Goal: Transaction & Acquisition: Purchase product/service

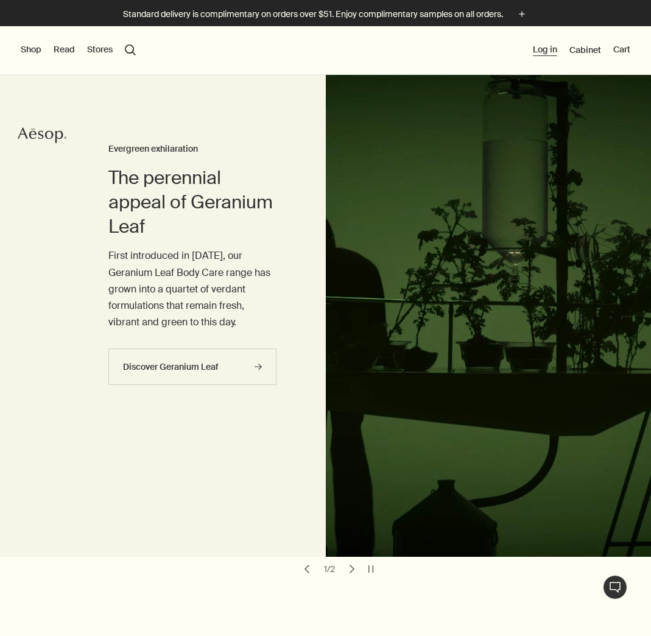
click at [540, 50] on button "Log in" at bounding box center [545, 50] width 24 height 12
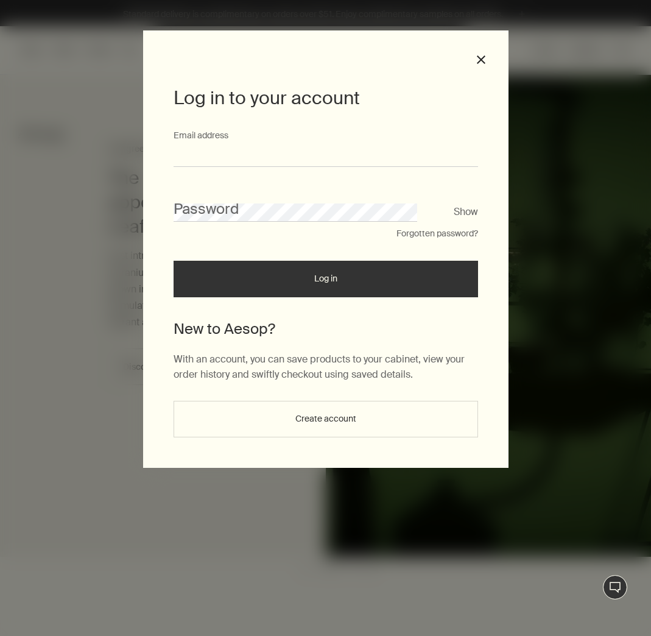
click at [241, 155] on input "Email address" at bounding box center [326, 155] width 304 height 23
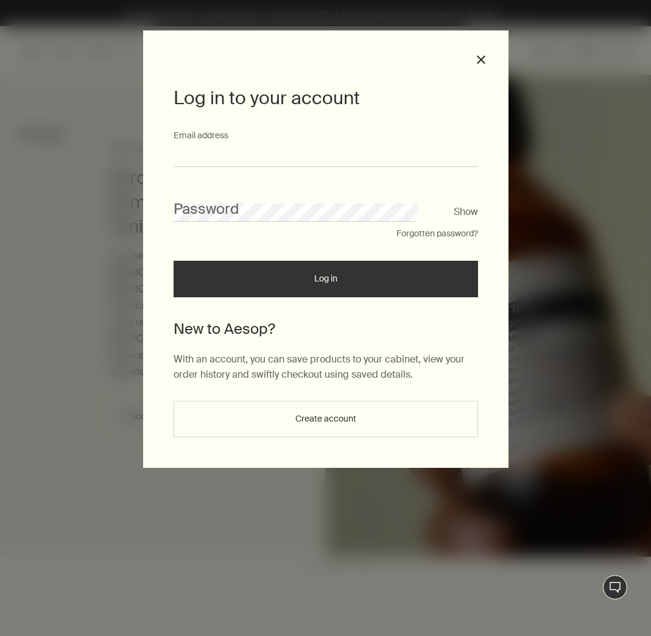
type input "**********"
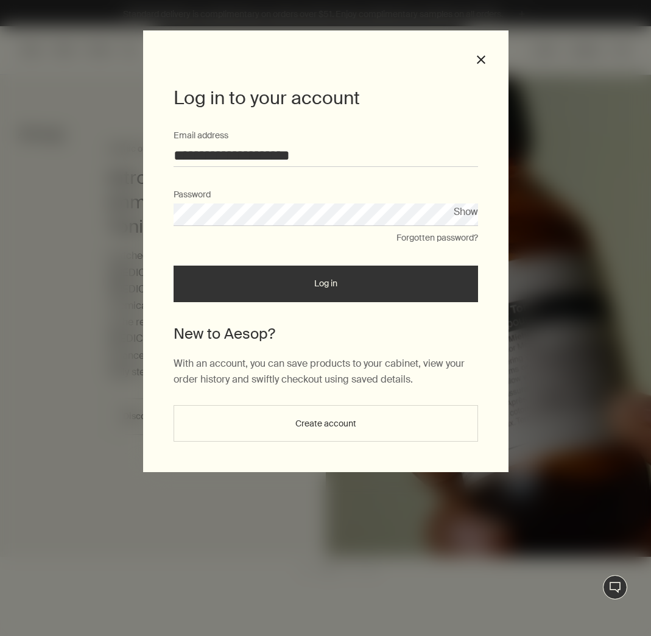
click at [294, 282] on button "Log in" at bounding box center [326, 284] width 304 height 37
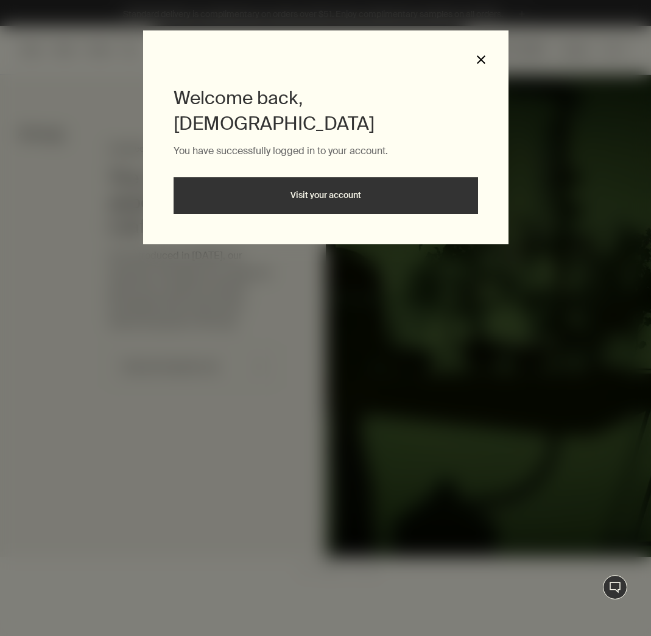
click at [478, 57] on button "close" at bounding box center [481, 59] width 11 height 11
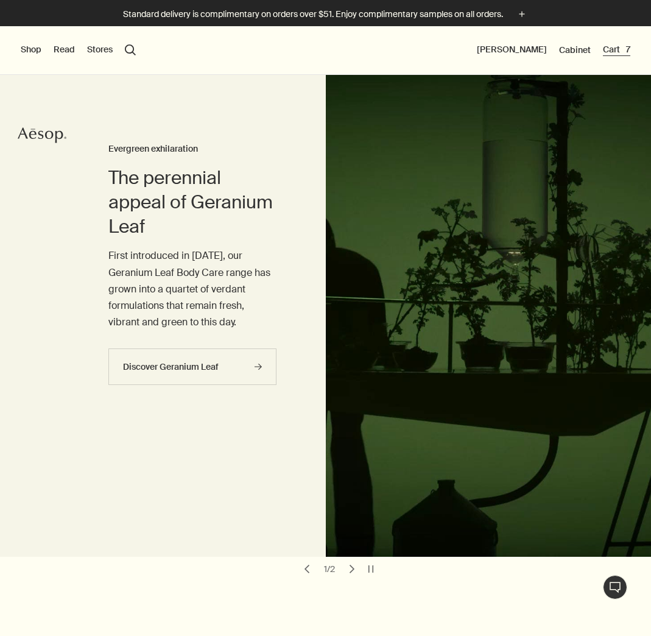
click at [617, 51] on button "Cart 7" at bounding box center [616, 50] width 27 height 12
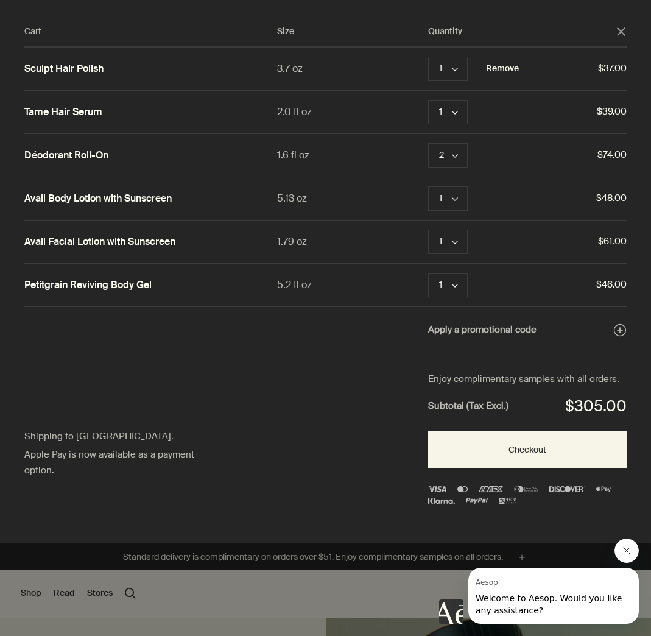
click at [505, 68] on button "Remove" at bounding box center [502, 69] width 33 height 15
click at [459, 70] on button "1 chevron" at bounding box center [448, 69] width 40 height 24
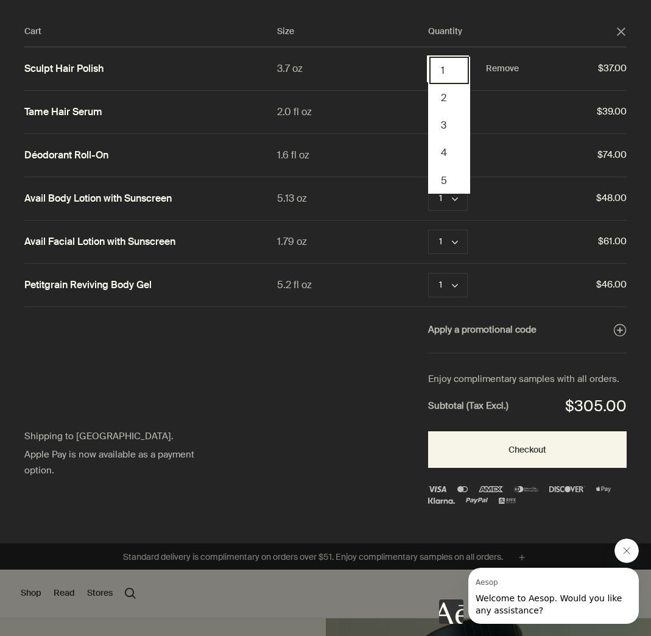
click at [459, 70] on button "1" at bounding box center [449, 70] width 40 height 27
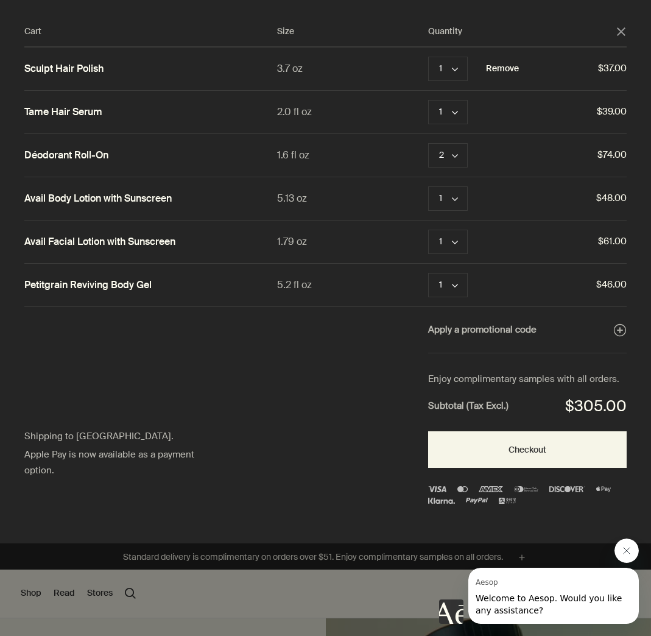
click at [493, 68] on button "Remove" at bounding box center [502, 69] width 33 height 15
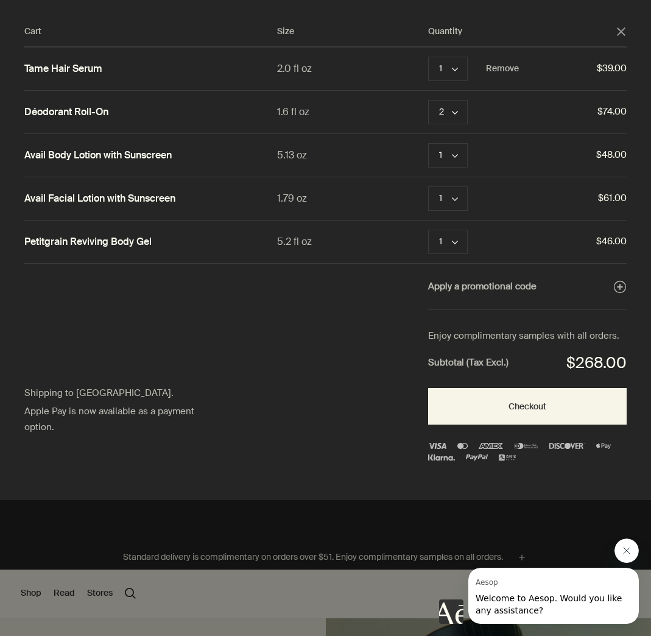
click at [621, 33] on icon "close" at bounding box center [621, 31] width 9 height 9
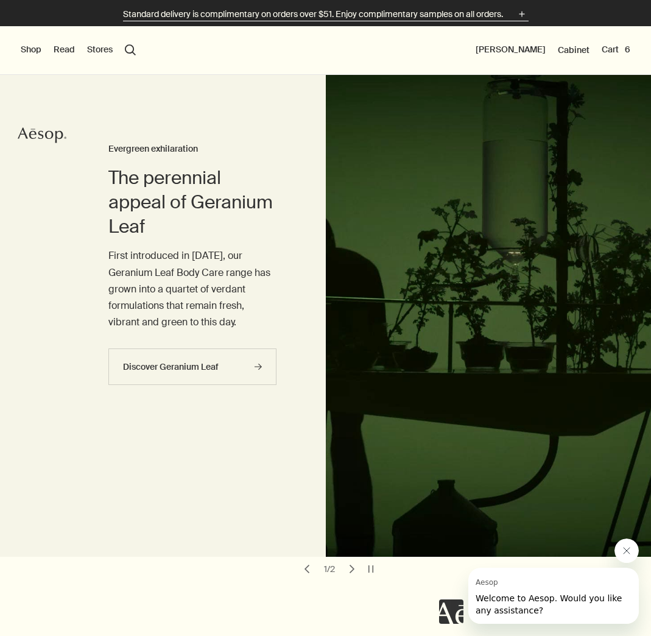
click at [524, 14] on polygon "shipping-banner" at bounding box center [521, 14] width 5 height 5
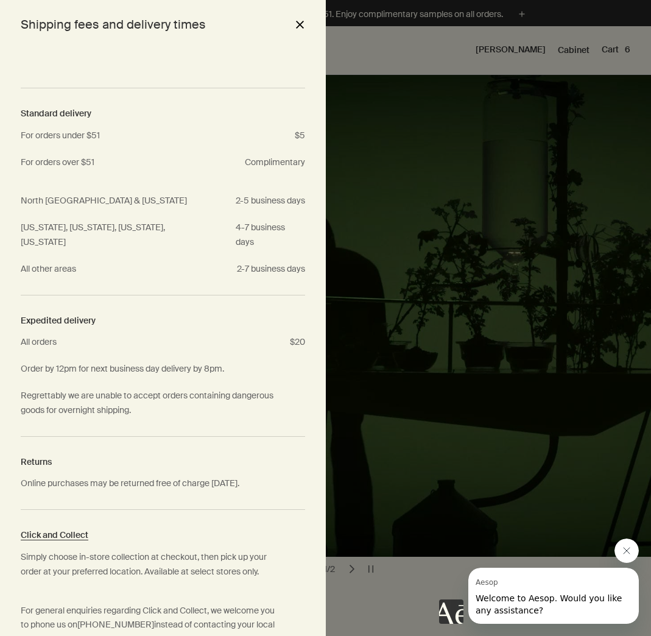
click at [295, 24] on button "close" at bounding box center [299, 24] width 15 height 21
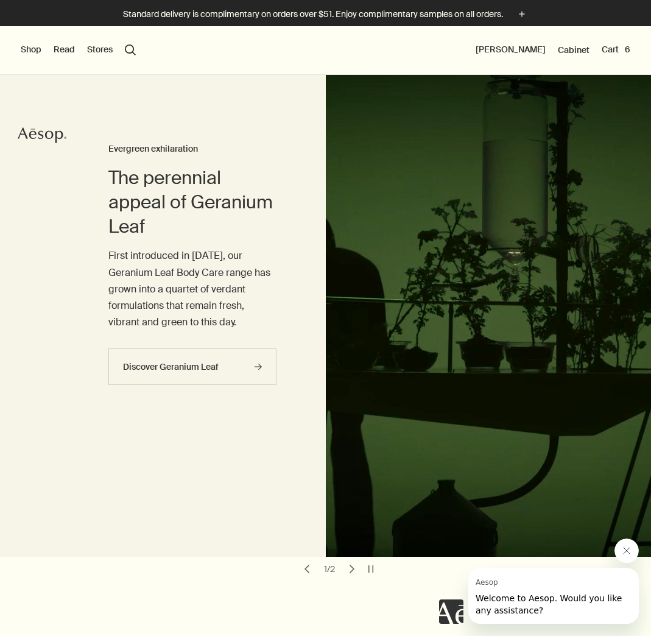
click at [351, 560] on button "chevron" at bounding box center [351, 568] width 17 height 17
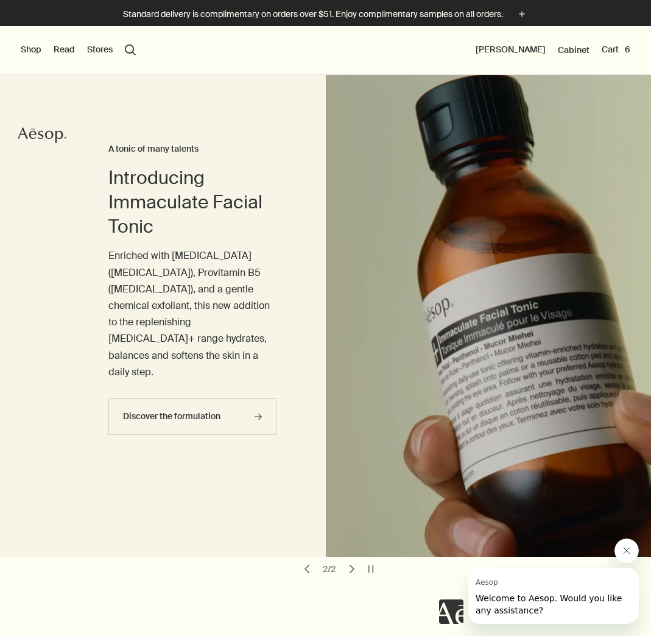
click at [628, 548] on icon "Close message from Aesop" at bounding box center [627, 550] width 6 height 6
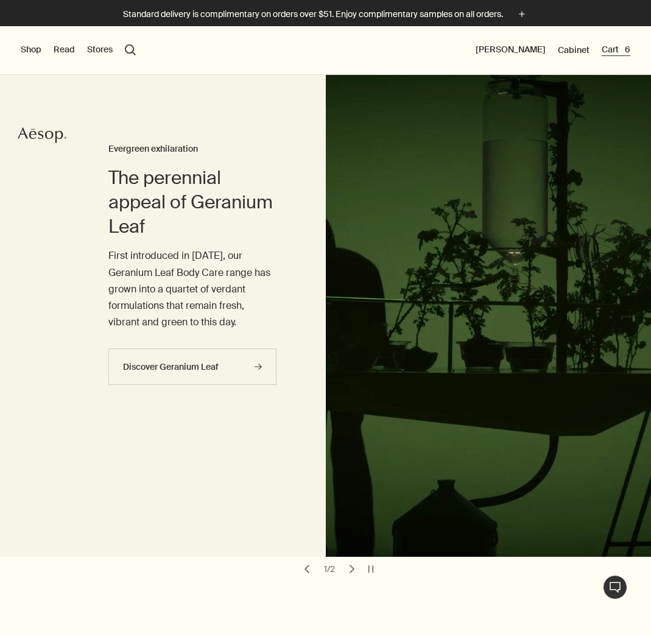
click at [616, 49] on button "Cart 6" at bounding box center [616, 50] width 29 height 12
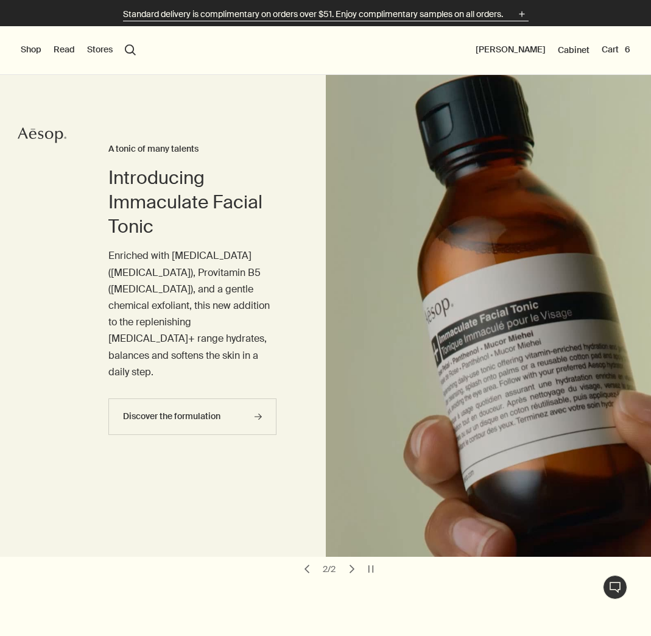
scroll to position [3, 0]
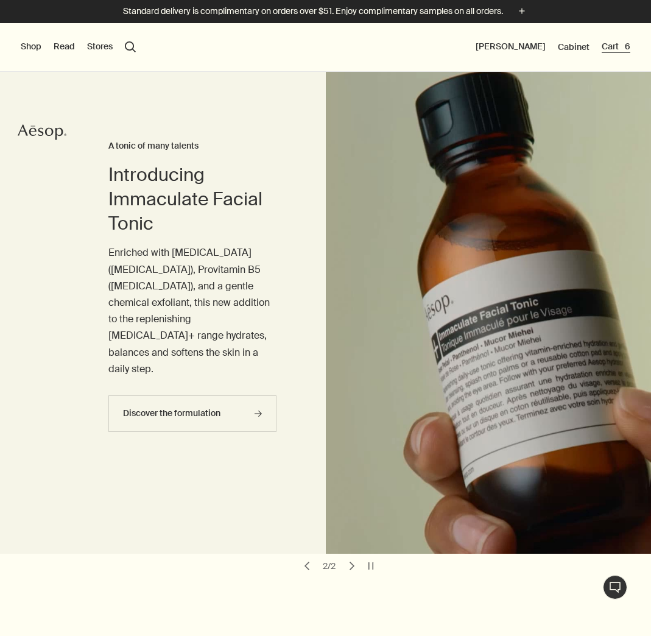
click at [610, 46] on button "Cart 6" at bounding box center [616, 47] width 29 height 12
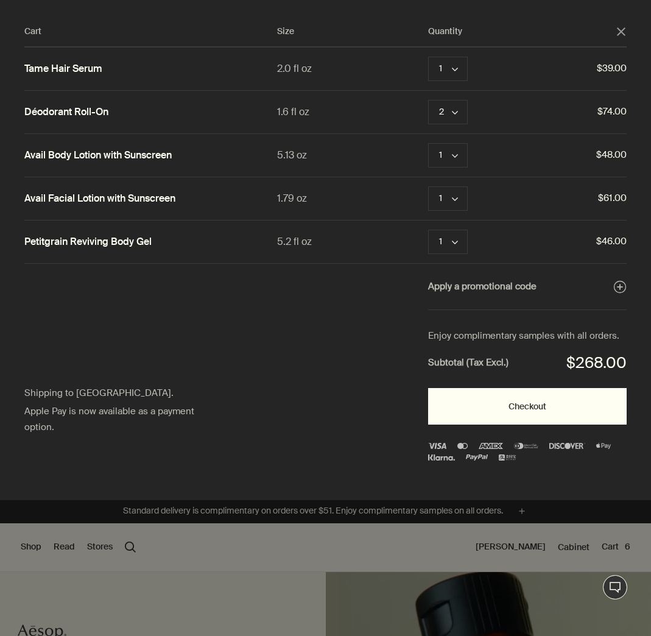
click at [540, 411] on button "Checkout" at bounding box center [527, 406] width 199 height 37
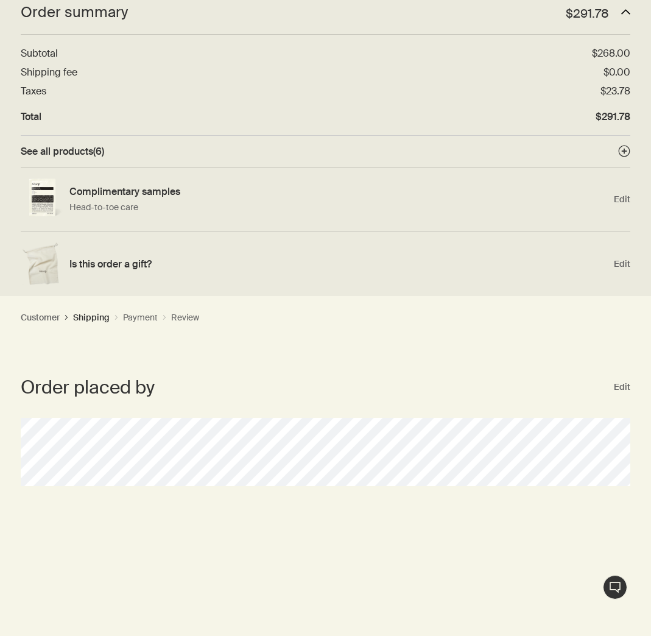
scroll to position [49, 0]
click at [621, 199] on span "Edit" at bounding box center [622, 200] width 16 height 12
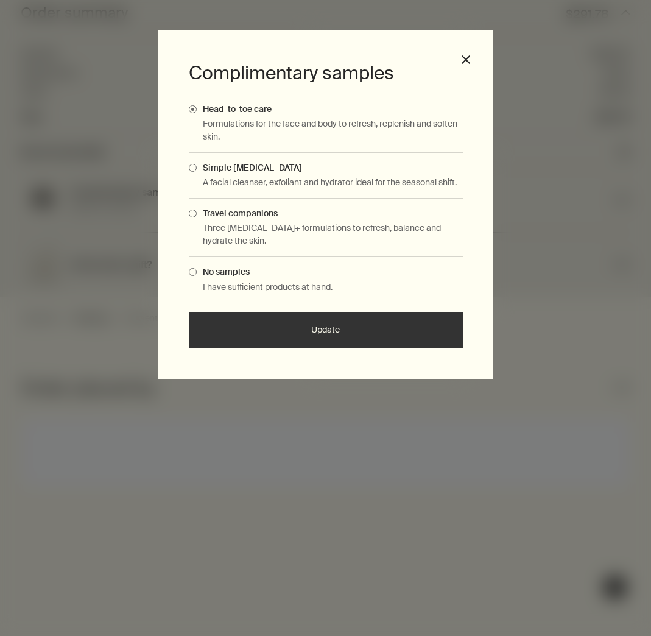
click at [193, 274] on span "Complimentary Samples Modal" at bounding box center [193, 272] width 8 height 8
click at [197, 274] on input "No samples" at bounding box center [197, 270] width 0 height 8
click at [325, 325] on button "Update" at bounding box center [326, 330] width 274 height 37
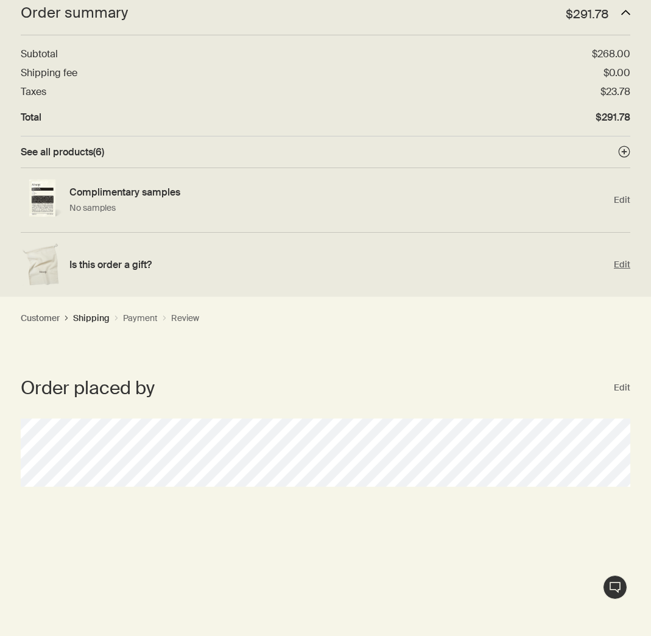
click at [618, 263] on span "Edit" at bounding box center [622, 265] width 16 height 12
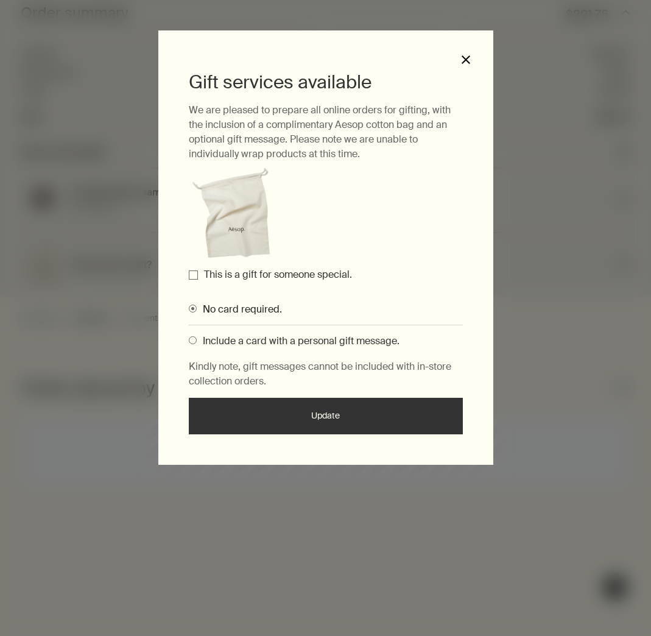
click at [470, 60] on button "close" at bounding box center [465, 59] width 11 height 11
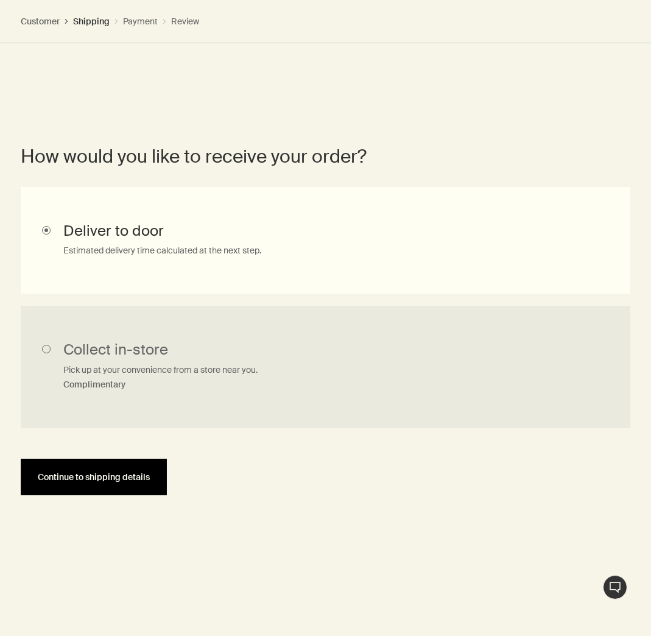
scroll to position [547, 0]
click at [87, 480] on span "Continue to shipping details" at bounding box center [94, 476] width 112 height 9
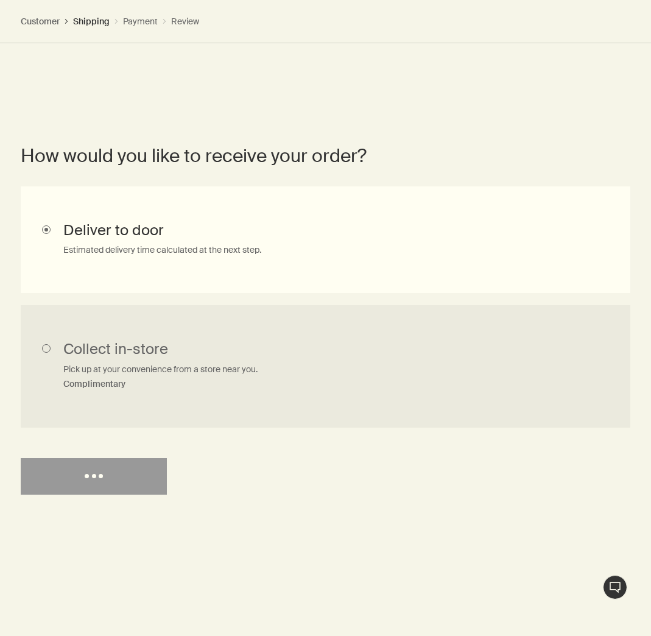
select select "US"
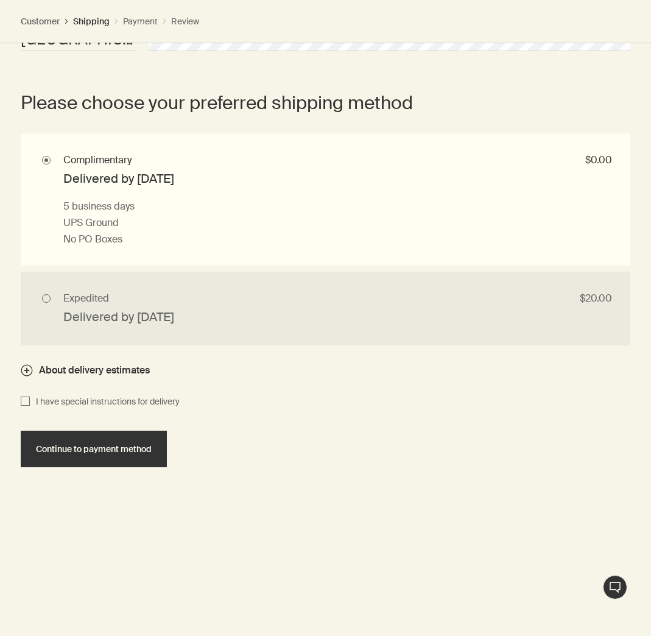
scroll to position [1385, 0]
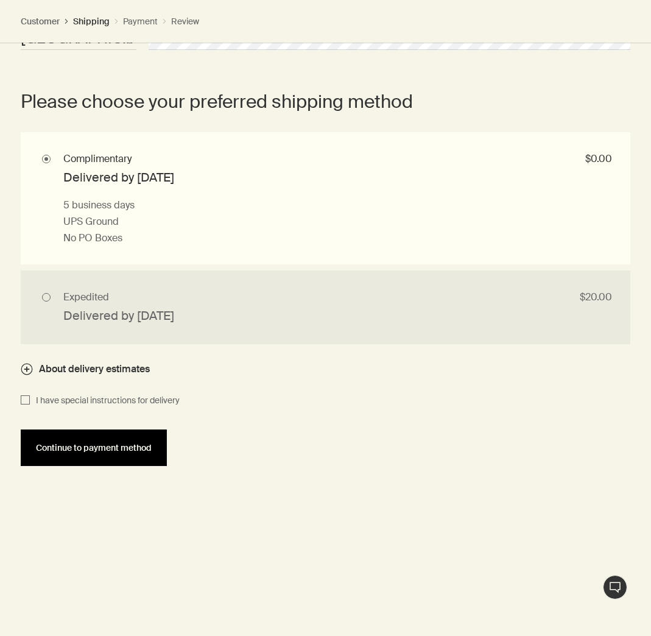
click at [101, 452] on span "Continue to payment method" at bounding box center [94, 447] width 116 height 9
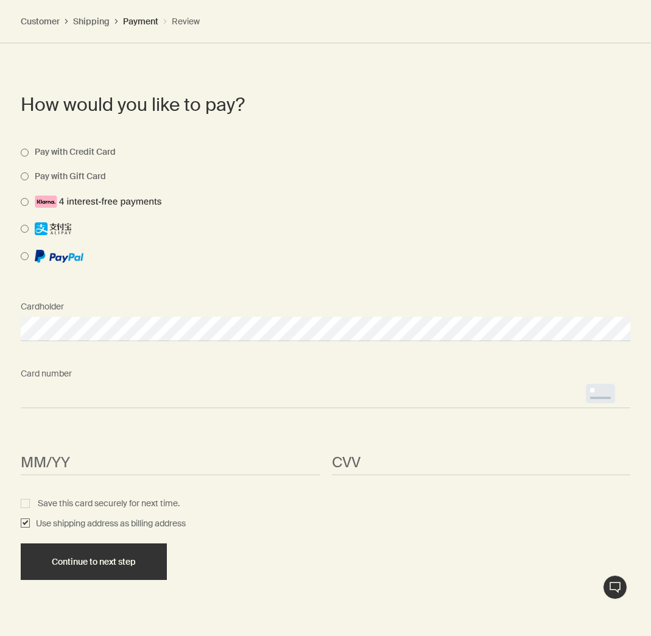
scroll to position [1214, 0]
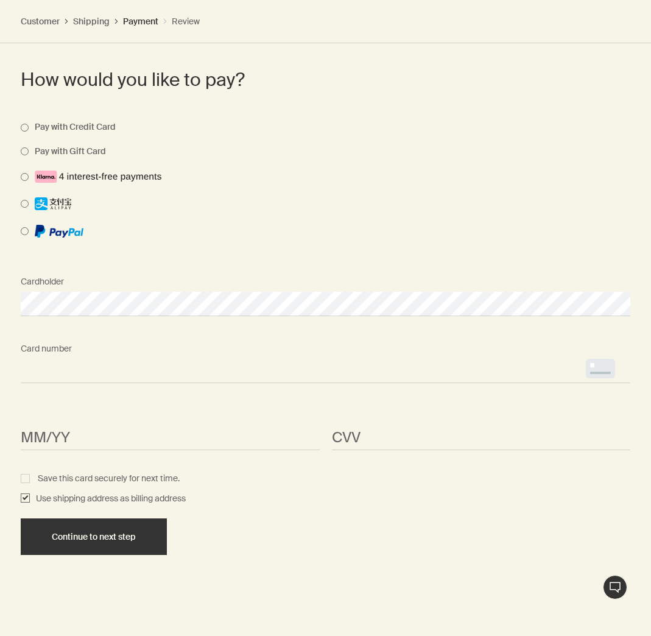
click at [31, 381] on span "<p>Your browser does not support iframes.</p>" at bounding box center [326, 371] width 610 height 24
click at [64, 362] on span "<p>Your browser does not support iframes.</p>" at bounding box center [326, 371] width 610 height 24
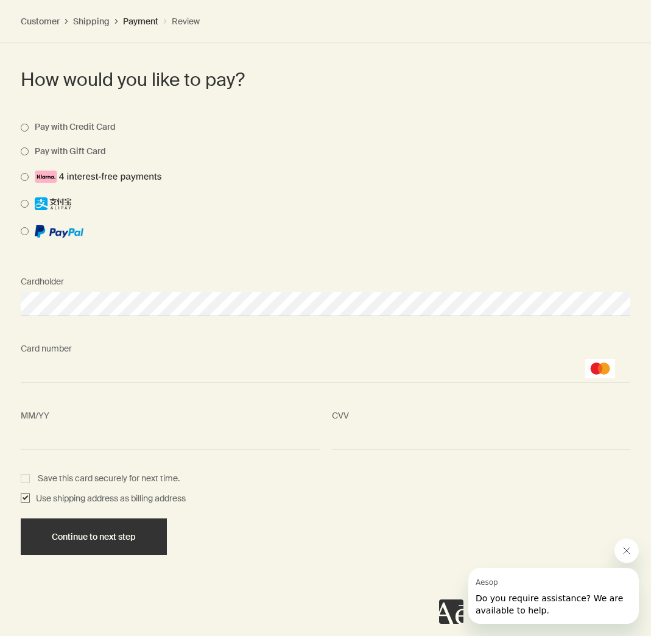
click at [631, 551] on icon "Close message from Aesop" at bounding box center [627, 551] width 10 height 10
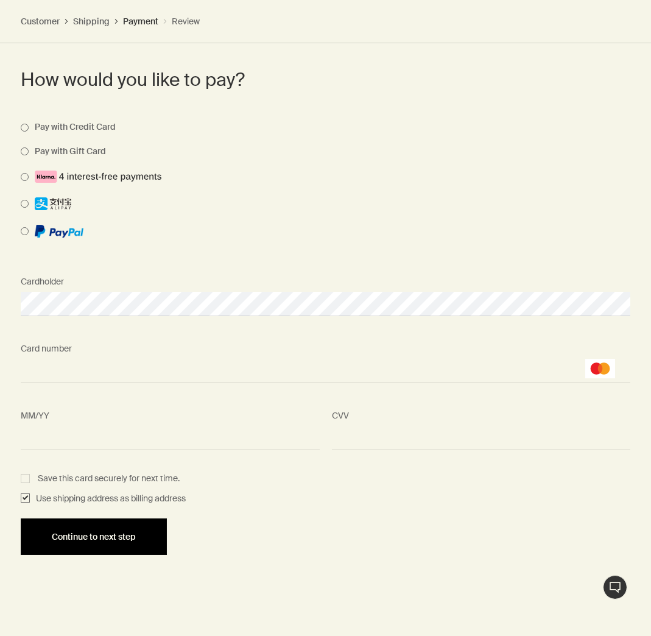
click at [88, 538] on span "Continue to next step" at bounding box center [94, 536] width 84 height 9
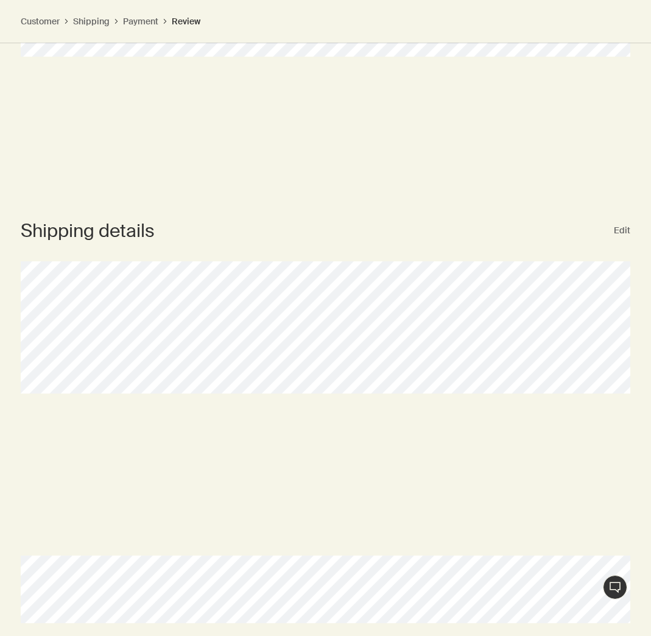
scroll to position [723, 0]
